Goal: Task Accomplishment & Management: Manage account settings

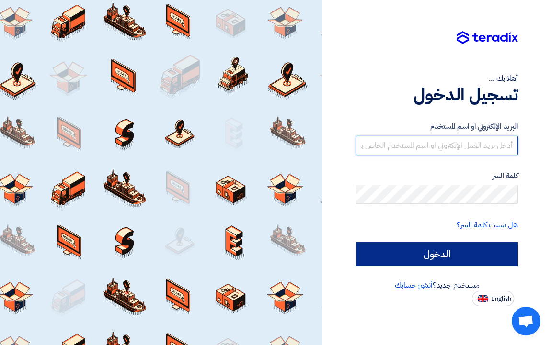
type input "international.engineering17@gmail.com"
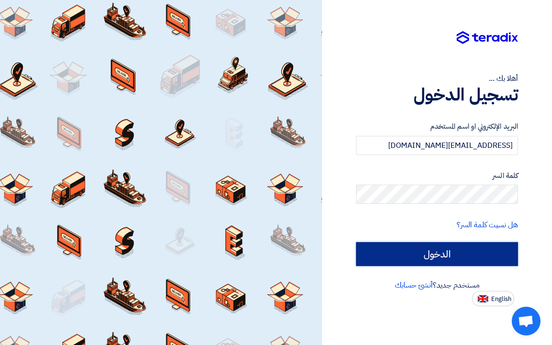
click at [425, 258] on input "الدخول" at bounding box center [437, 254] width 162 height 24
